Goal: Answer question/provide support

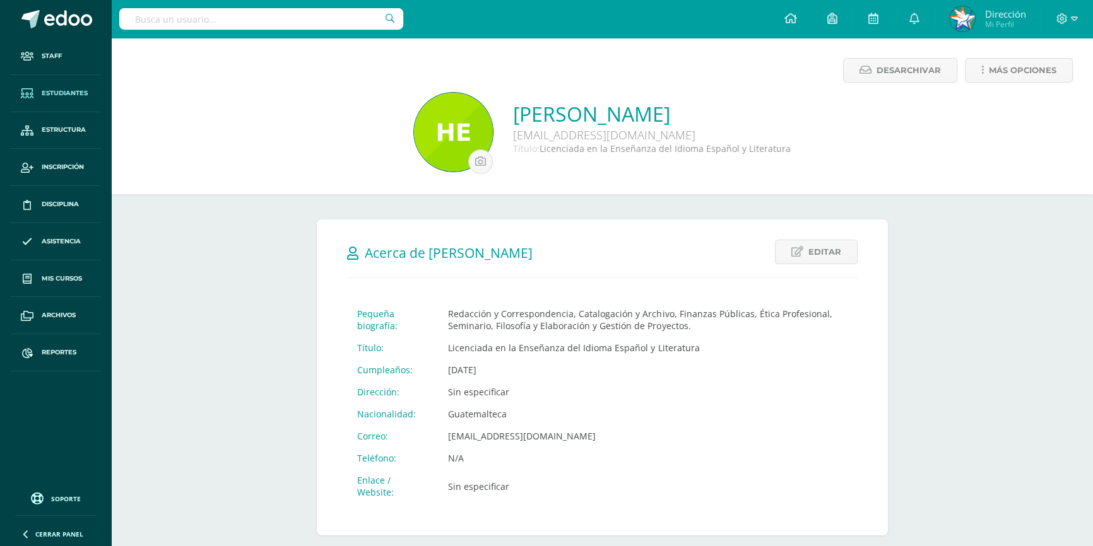
click at [69, 93] on span "Estudiantes" at bounding box center [65, 93] width 46 height 10
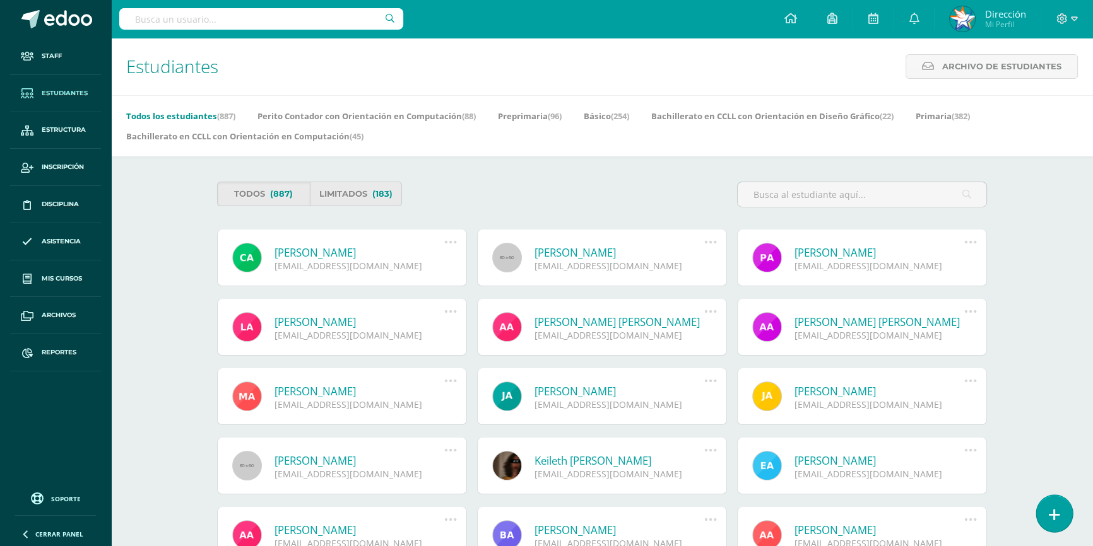
click at [1057, 514] on icon at bounding box center [1053, 515] width 11 height 15
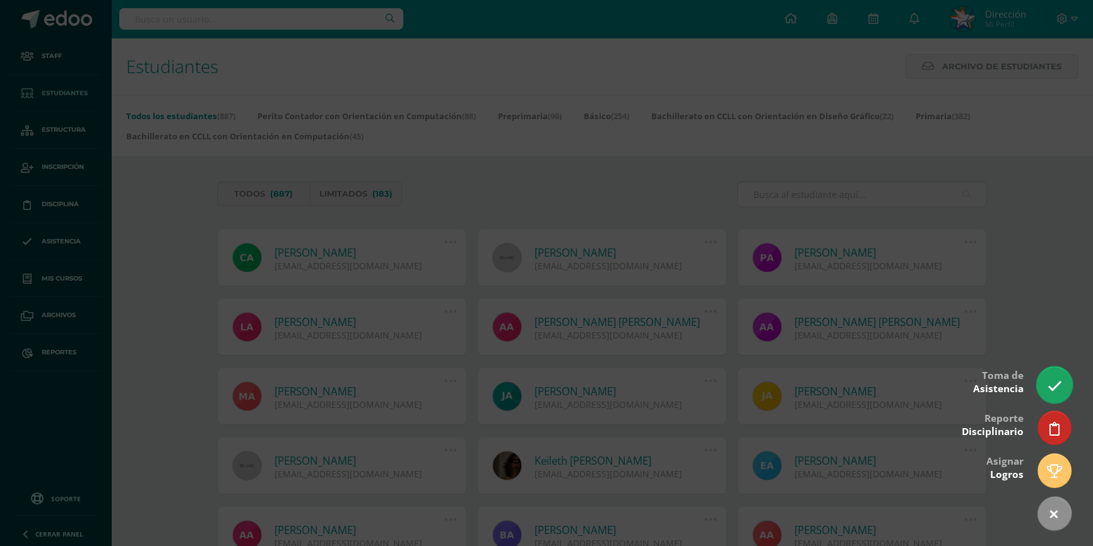
click at [1064, 391] on link at bounding box center [1054, 385] width 36 height 37
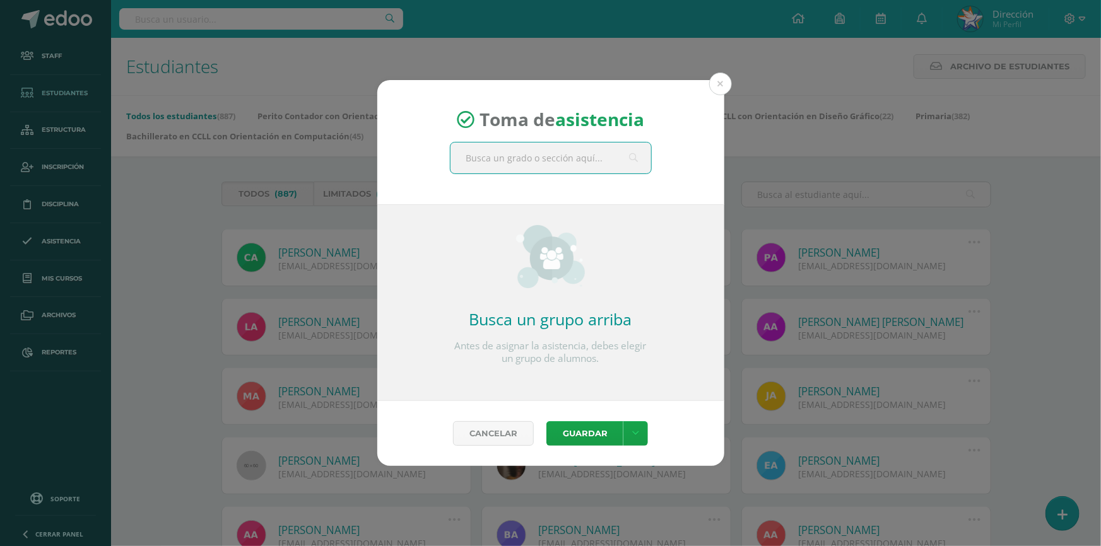
click at [572, 161] on input "text" at bounding box center [550, 158] width 201 height 31
type input "cuarto perito"
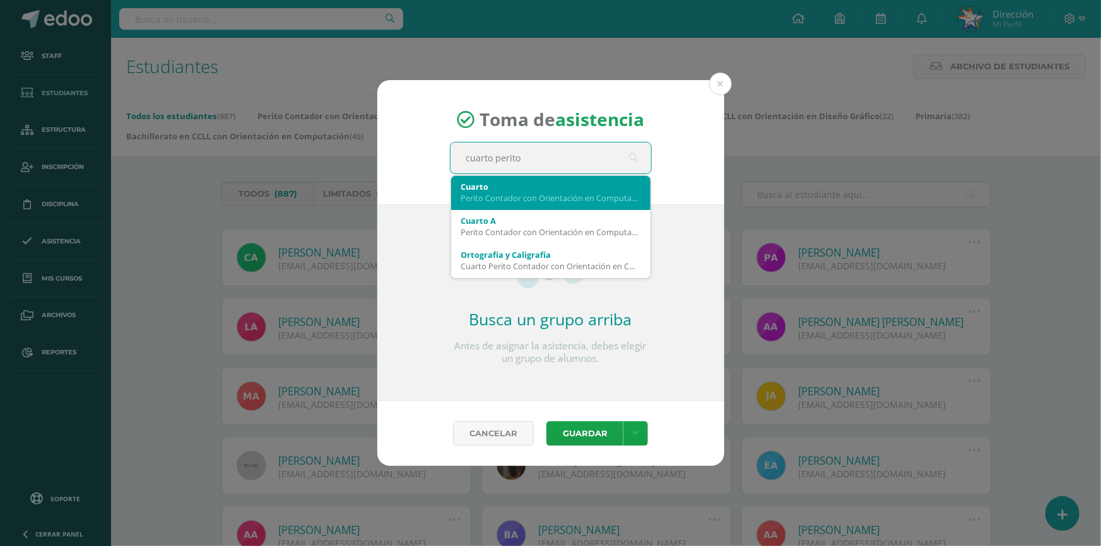
click at [577, 183] on div "Cuarto" at bounding box center [550, 186] width 179 height 11
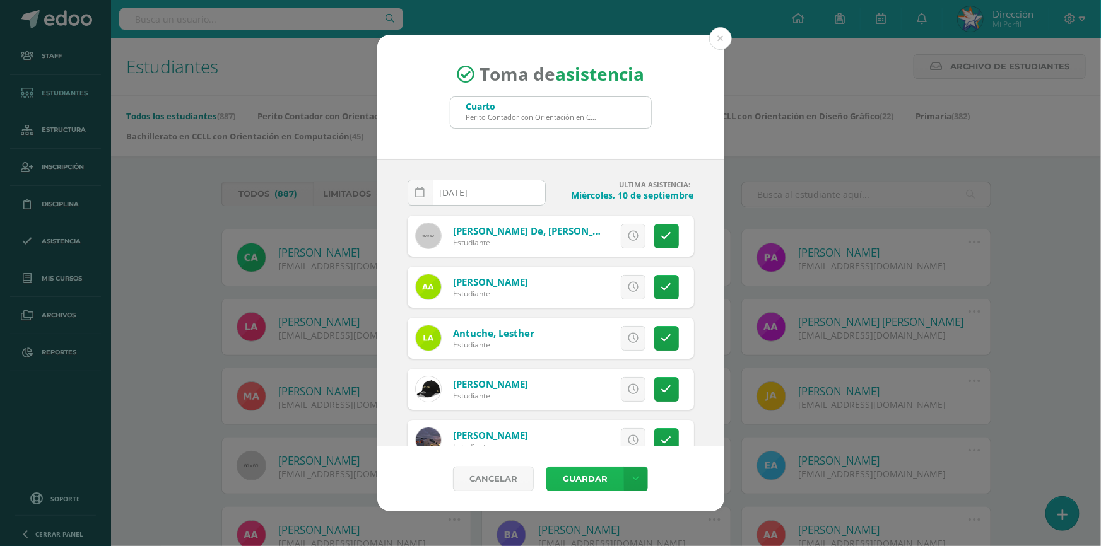
click at [580, 481] on button "Guardar" at bounding box center [584, 479] width 77 height 25
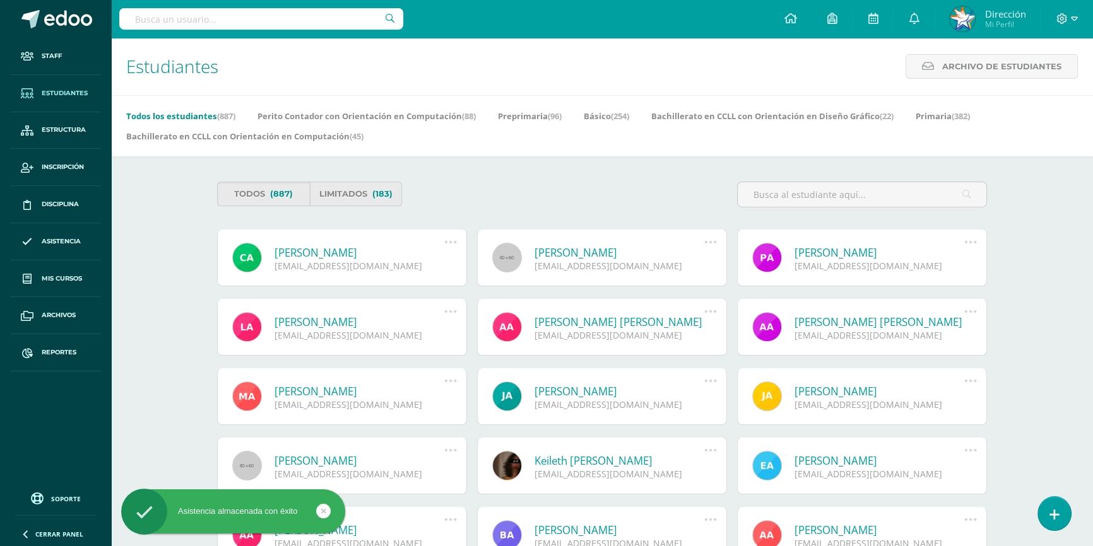
click at [1062, 233] on div "Estudiantes Archivo de Estudiantes Archivo de Estudiantes Acá podrás realizar u…" at bounding box center [602, 456] width 982 height 837
